Goal: Task Accomplishment & Management: Use online tool/utility

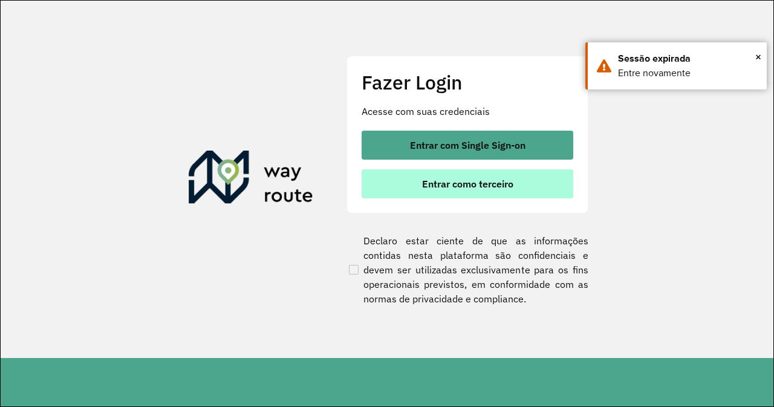
click at [491, 192] on button "Entrar como terceiro" at bounding box center [468, 183] width 212 height 29
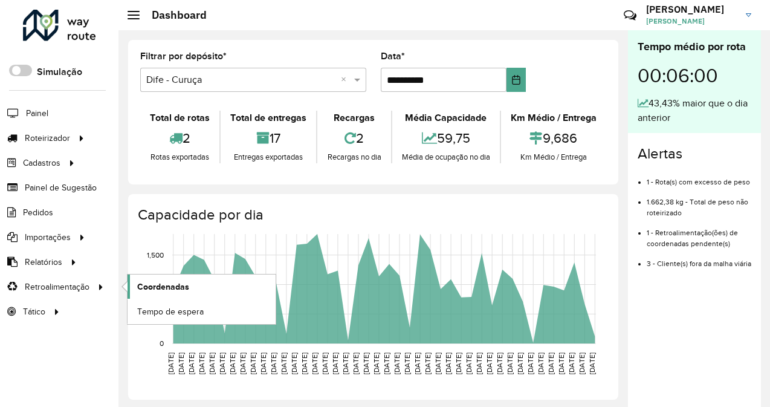
click at [170, 281] on span "Coordenadas" at bounding box center [163, 287] width 52 height 13
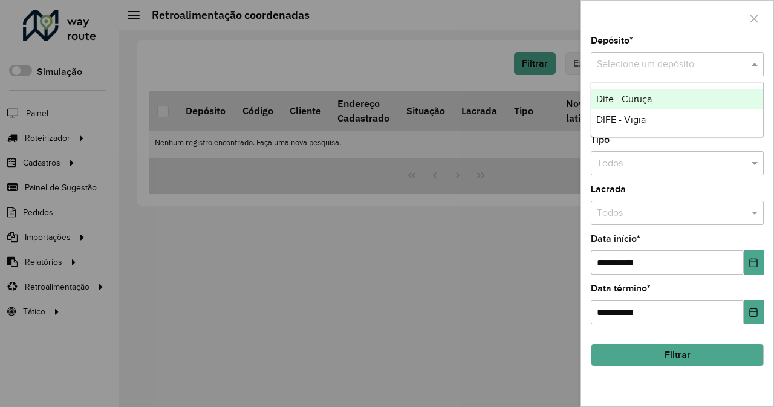
click at [672, 66] on input "text" at bounding box center [665, 64] width 137 height 15
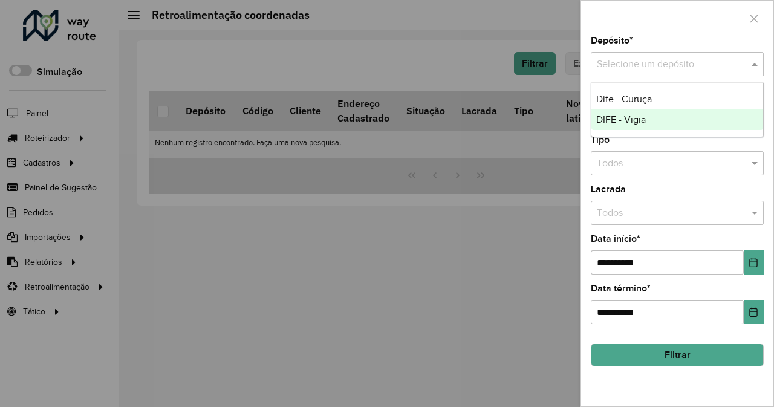
click at [666, 128] on div "DIFE - Vigia" at bounding box center [677, 119] width 172 height 21
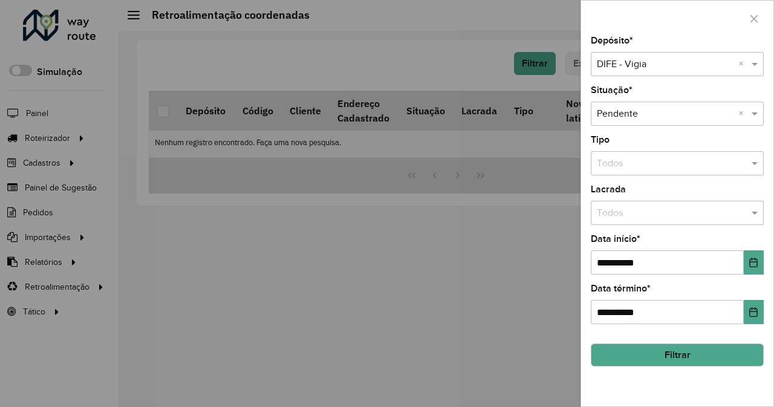
click at [707, 356] on button "Filtrar" at bounding box center [677, 354] width 173 height 23
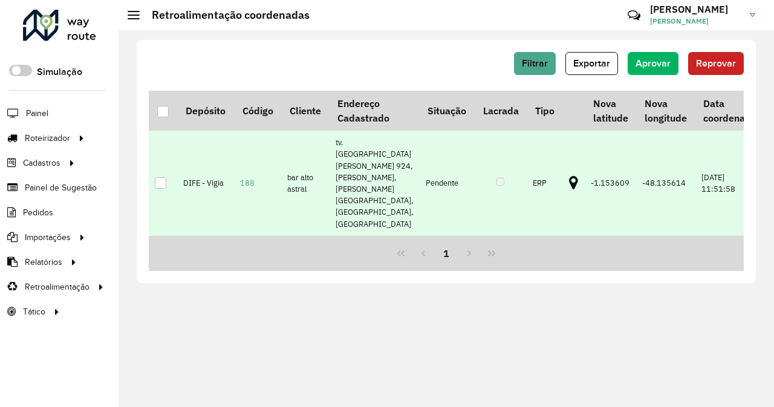
click at [163, 177] on div at bounding box center [160, 182] width 11 height 11
click at [664, 64] on span "Aprovar" at bounding box center [652, 63] width 35 height 10
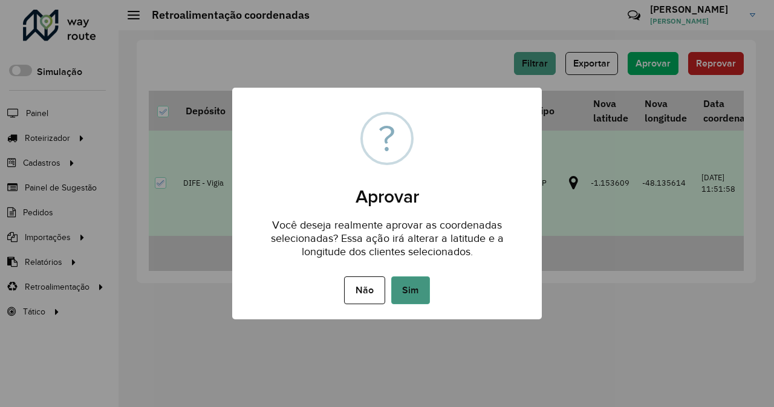
click at [427, 285] on button "Sim" at bounding box center [410, 290] width 39 height 28
